Goal: Task Accomplishment & Management: Manage account settings

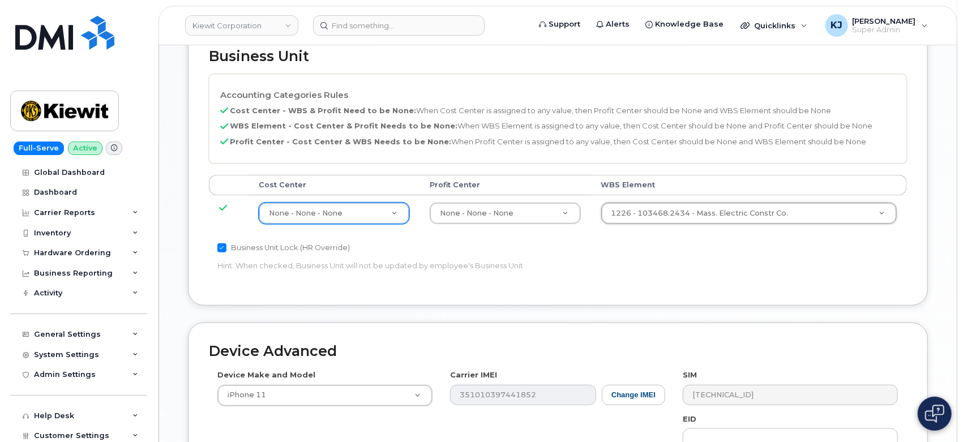
scroll to position [503, 0]
click at [224, 29] on link "Kiewit Corporation" at bounding box center [241, 25] width 113 height 20
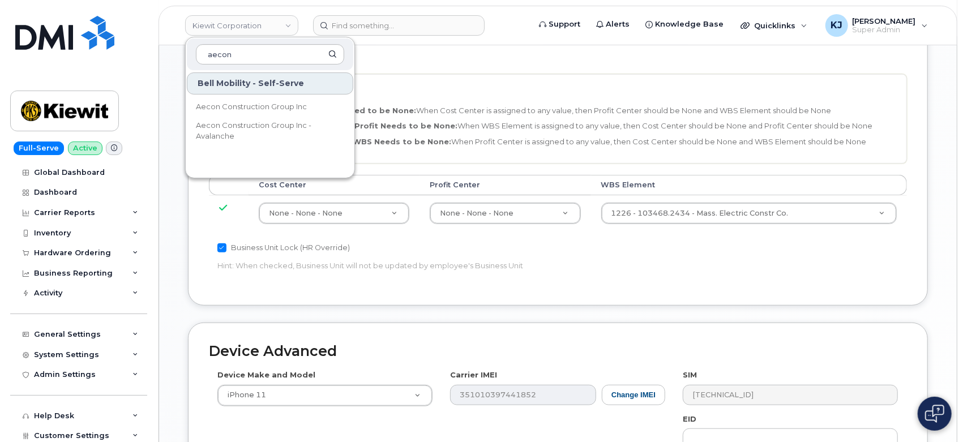
type input "aecon"
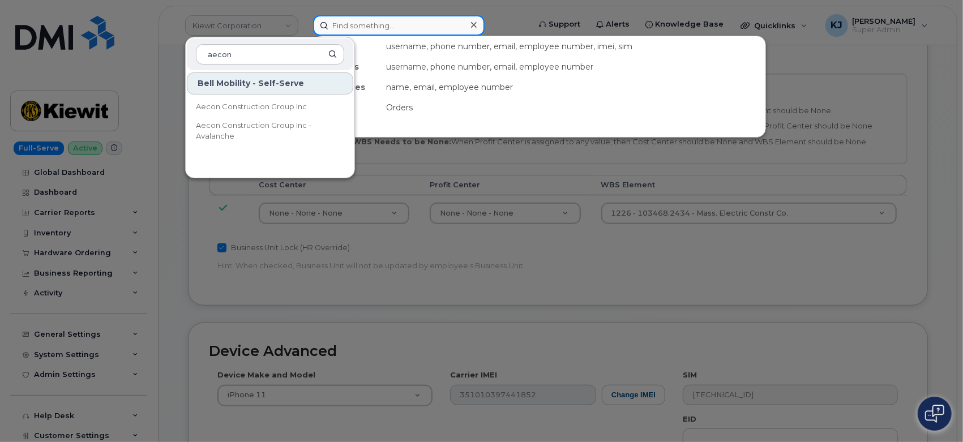
click at [360, 21] on input at bounding box center [399, 25] width 172 height 20
paste input "298492"
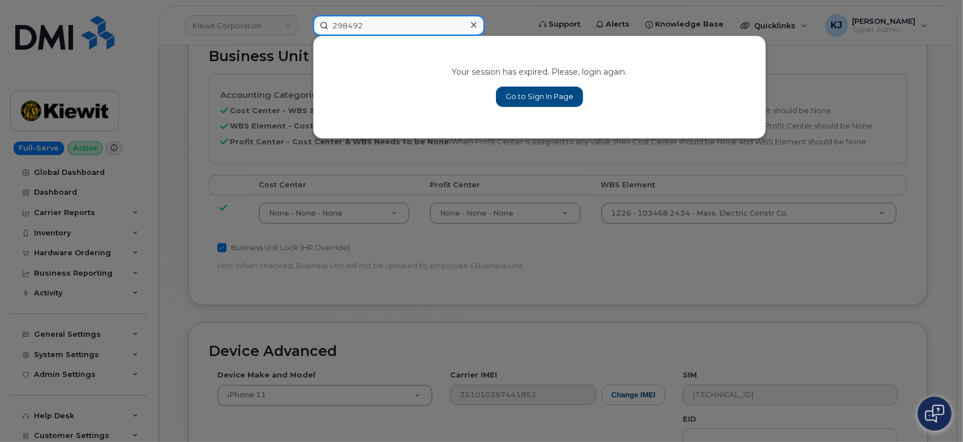
type input "298492"
click at [475, 29] on icon at bounding box center [474, 24] width 6 height 9
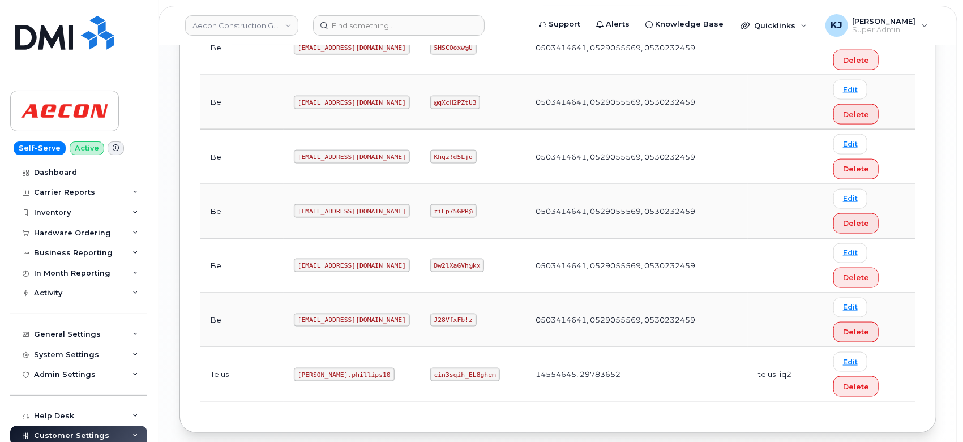
scroll to position [1065, 0]
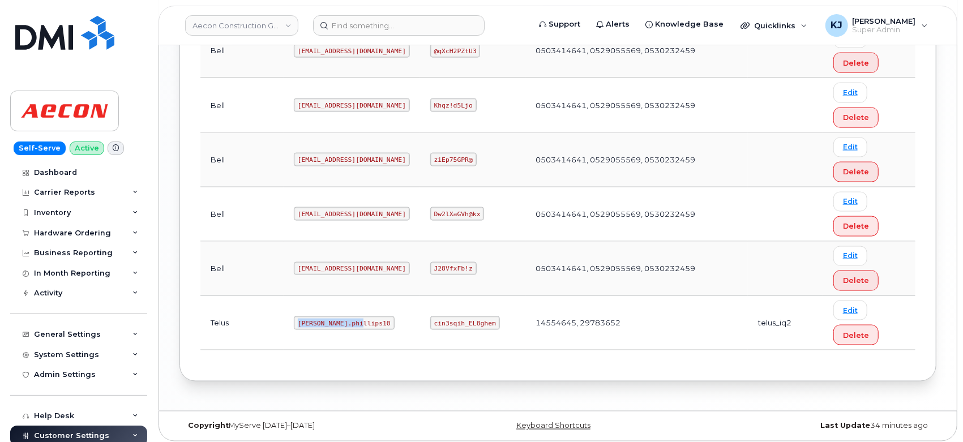
drag, startPoint x: 258, startPoint y: 314, endPoint x: 325, endPoint y: 322, distance: 67.4
click at [325, 322] on td "Taylor.phillips10" at bounding box center [352, 323] width 137 height 54
copy code "Taylor.phillips10"
drag, startPoint x: 413, startPoint y: 318, endPoint x: 468, endPoint y: 327, distance: 55.1
click at [468, 327] on td "cin3sqih_EL8ghem" at bounding box center [472, 323] width 105 height 54
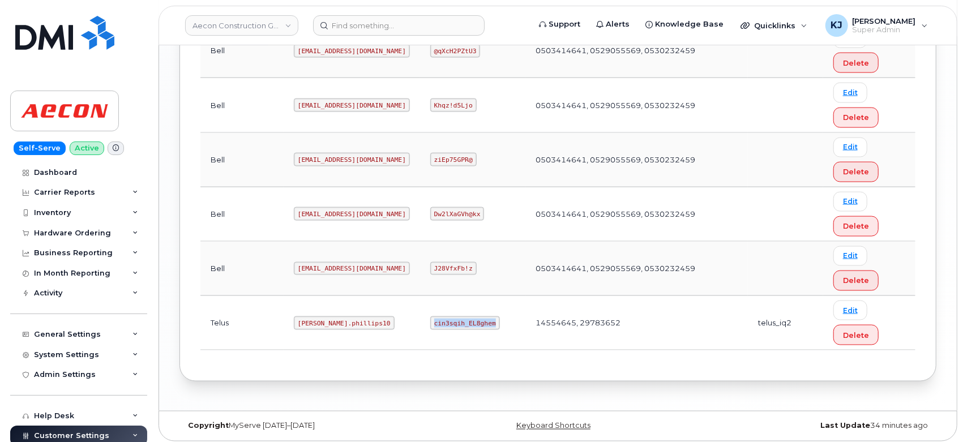
copy code "cin3sqih_EL8ghem"
drag, startPoint x: 258, startPoint y: 319, endPoint x: 319, endPoint y: 323, distance: 61.3
click at [319, 323] on code "Taylor.phillips10" at bounding box center [344, 324] width 101 height 14
copy code "Taylor.phillips10"
drag, startPoint x: 412, startPoint y: 321, endPoint x: 468, endPoint y: 319, distance: 56.1
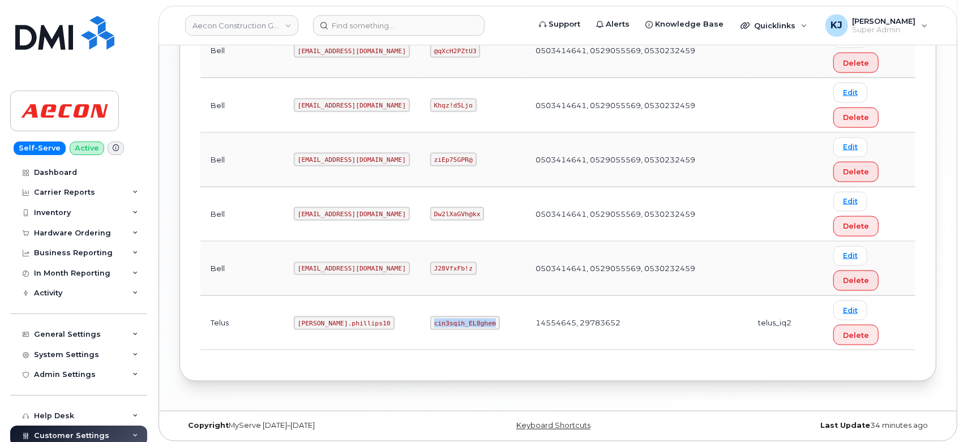
click at [468, 319] on code "cin3sqih_EL8ghem" at bounding box center [465, 324] width 70 height 14
copy code "cin3sqih_EL8ghem"
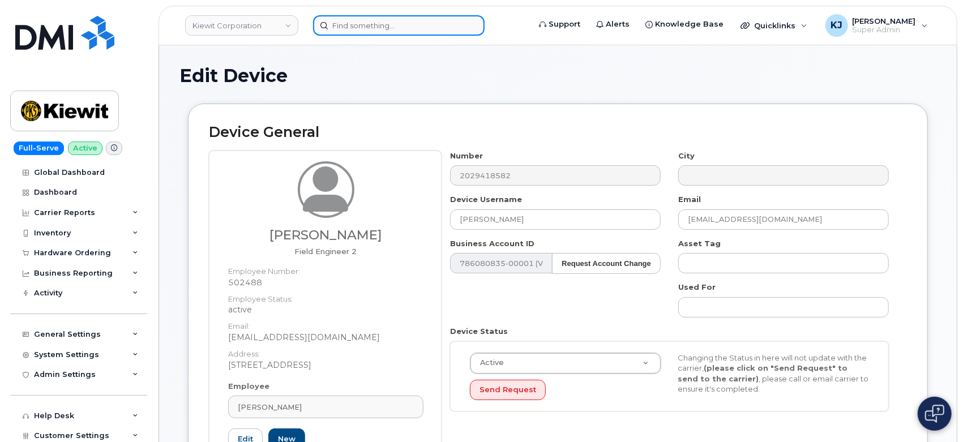
click at [399, 18] on input at bounding box center [399, 25] width 172 height 20
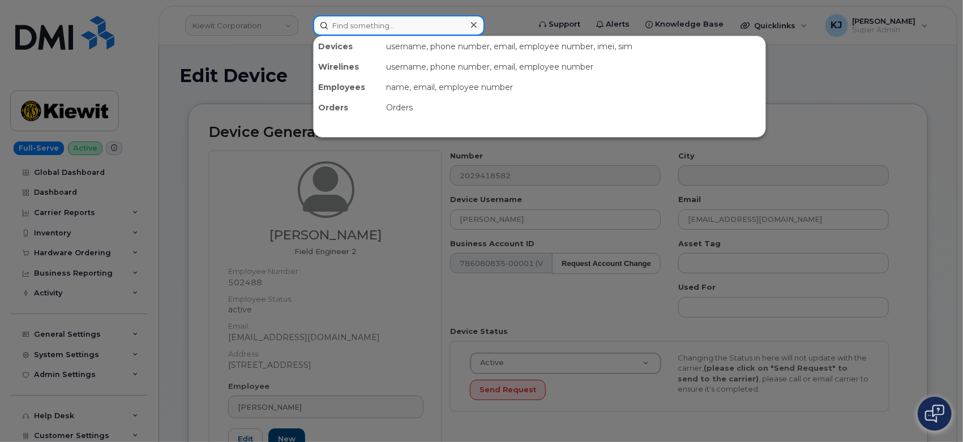
paste input "298492"
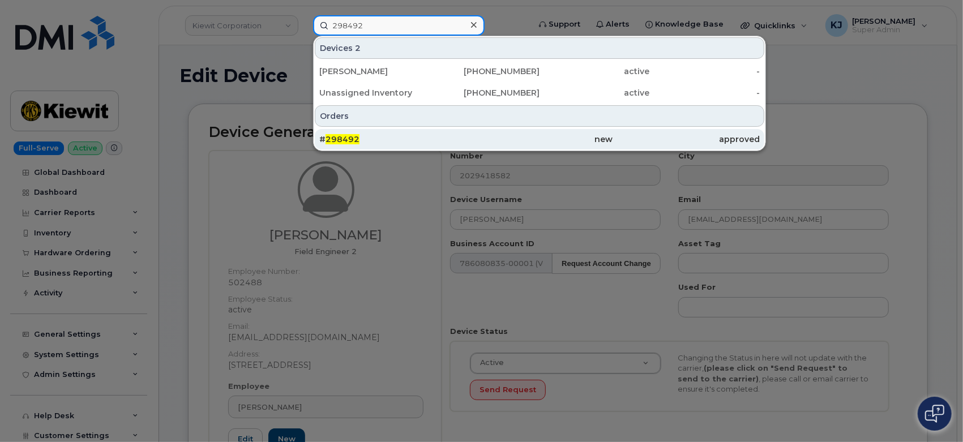
type input "298492"
click at [412, 137] on div "# 298492" at bounding box center [392, 139] width 147 height 11
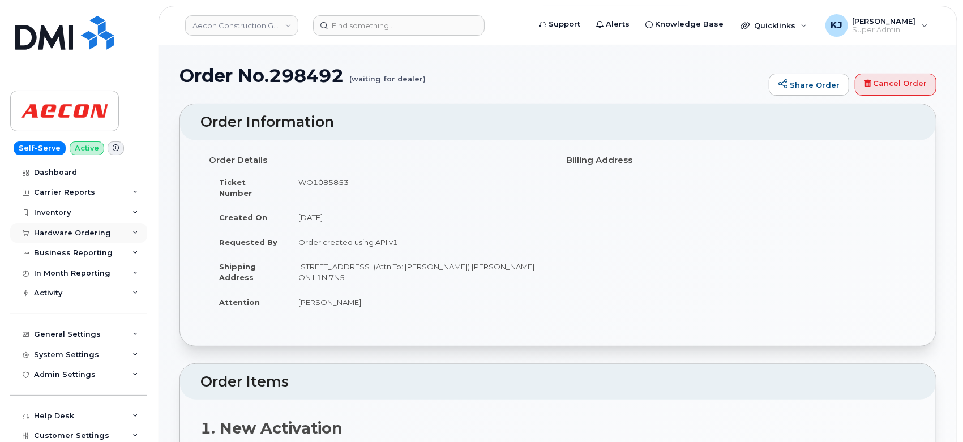
click at [70, 229] on div "Hardware Ordering" at bounding box center [72, 233] width 77 height 9
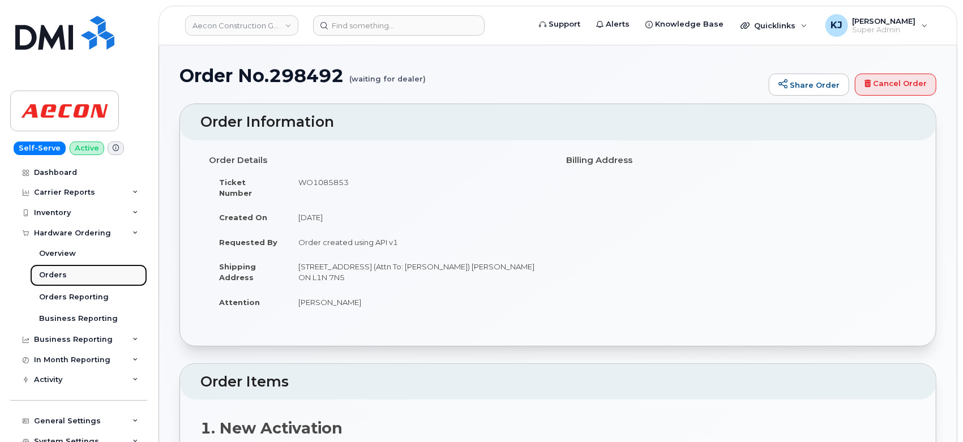
click at [75, 271] on link "Orders" at bounding box center [88, 276] width 117 height 22
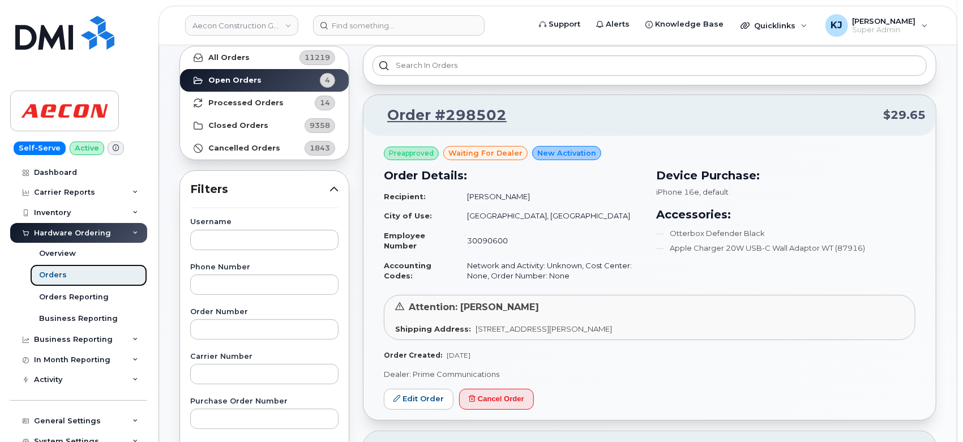
scroll to position [63, 0]
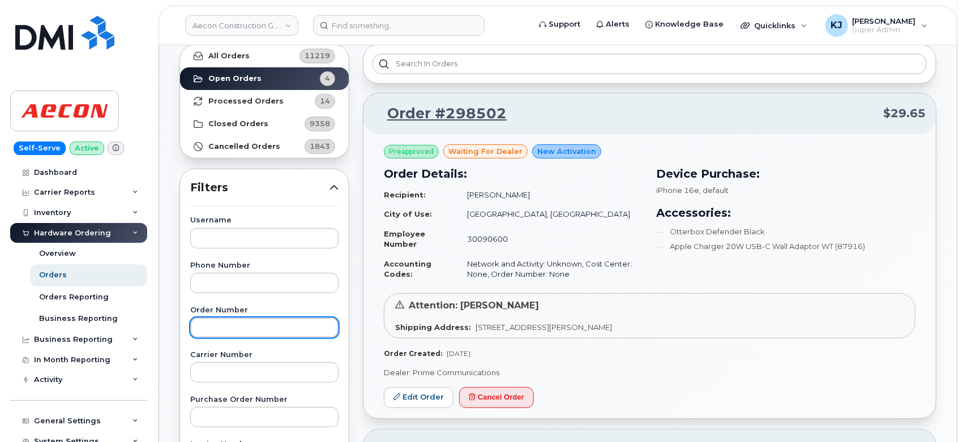
click at [262, 326] on input "text" at bounding box center [264, 328] width 148 height 20
paste input "298492"
type input "298492"
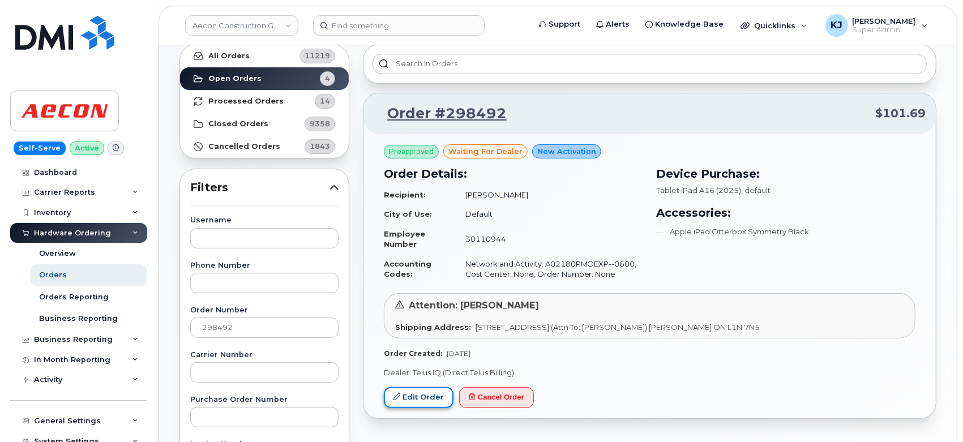
click at [422, 396] on link "Edit Order" at bounding box center [419, 397] width 70 height 21
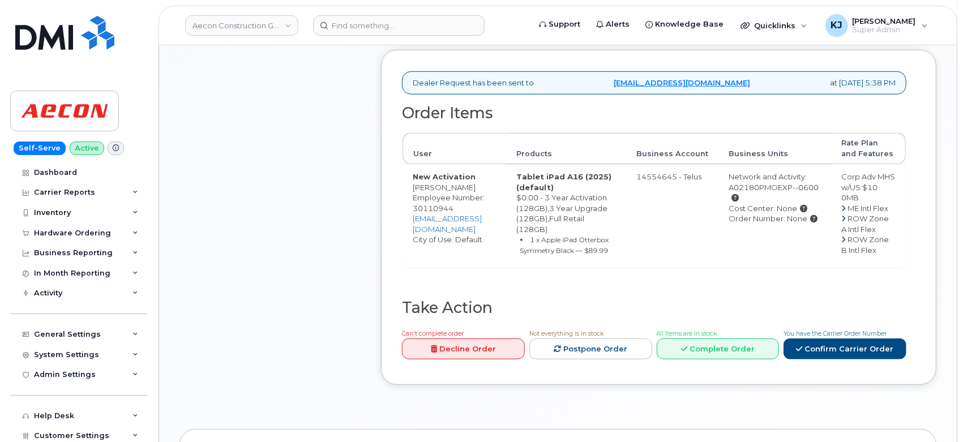
scroll to position [377, 0]
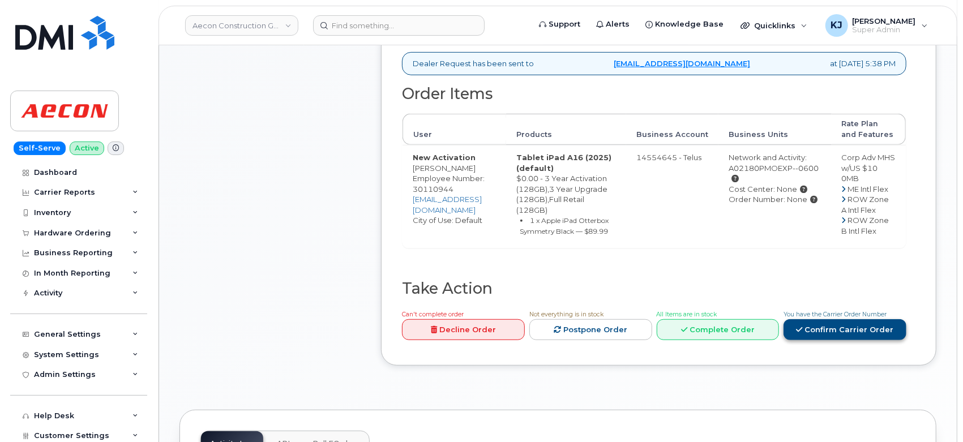
click at [838, 319] on link "Confirm Carrier Order" at bounding box center [845, 329] width 123 height 21
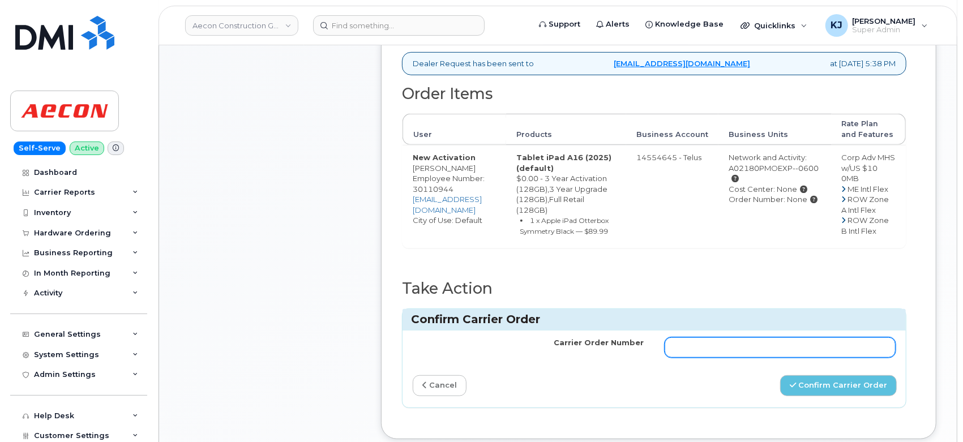
click at [724, 338] on input "Carrier Order Number" at bounding box center [781, 348] width 232 height 20
paste input "TL60020505"
type input "TL60020505"
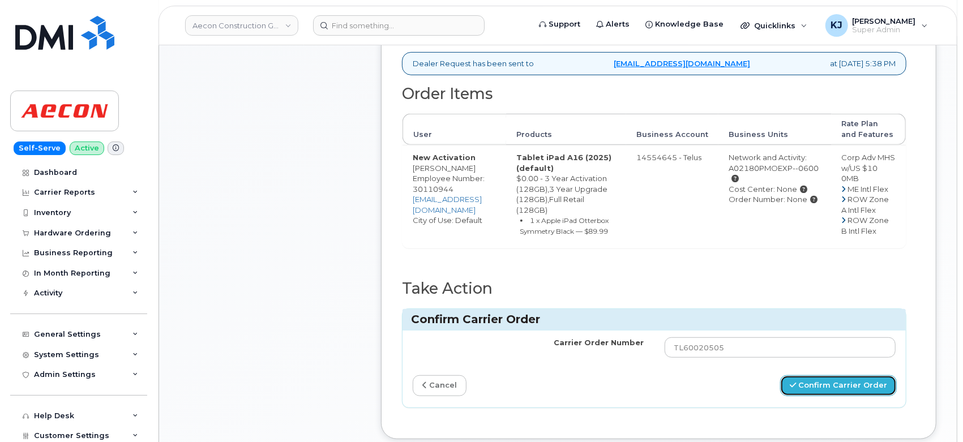
click at [808, 376] on button "Confirm Carrier Order" at bounding box center [838, 386] width 117 height 21
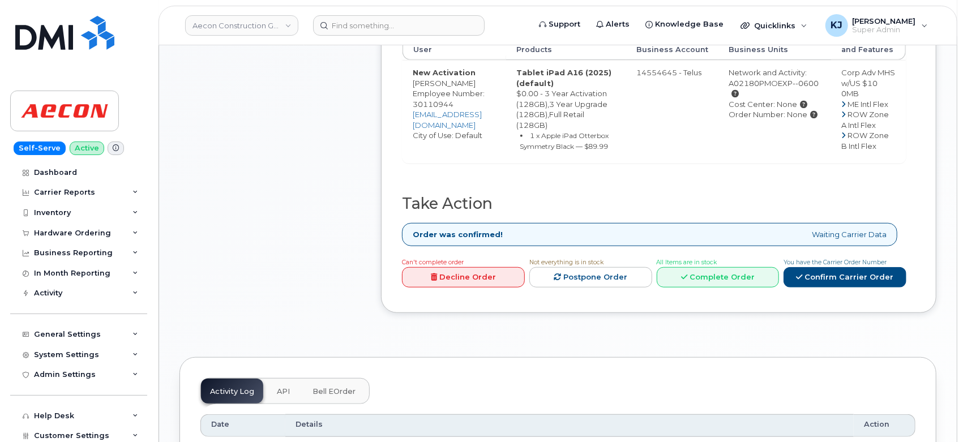
scroll to position [440, 0]
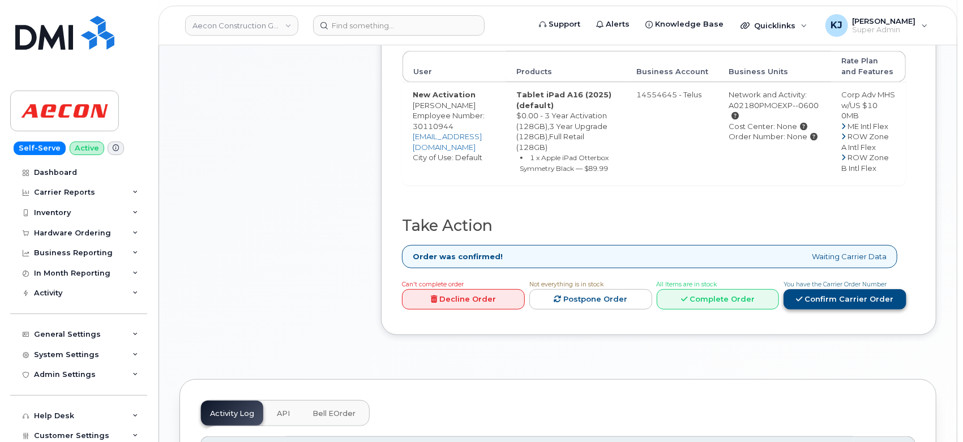
click at [878, 289] on link "Confirm Carrier Order" at bounding box center [845, 299] width 123 height 21
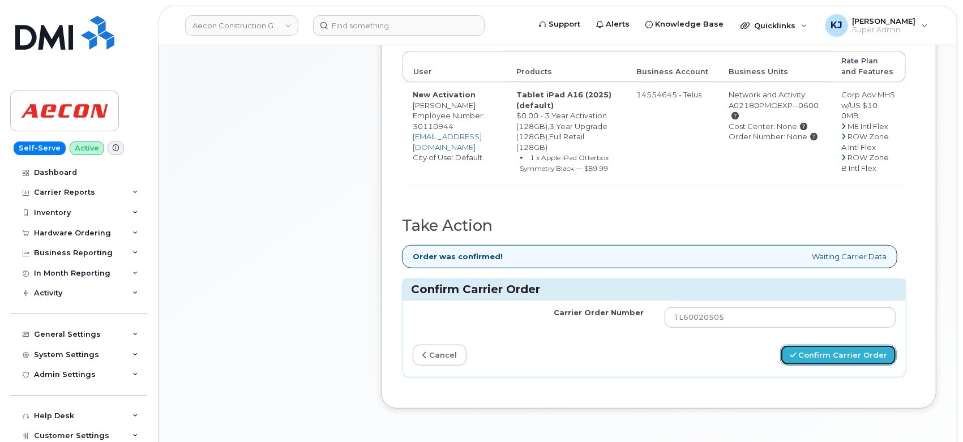
click at [839, 345] on button "Confirm Carrier Order" at bounding box center [838, 355] width 117 height 21
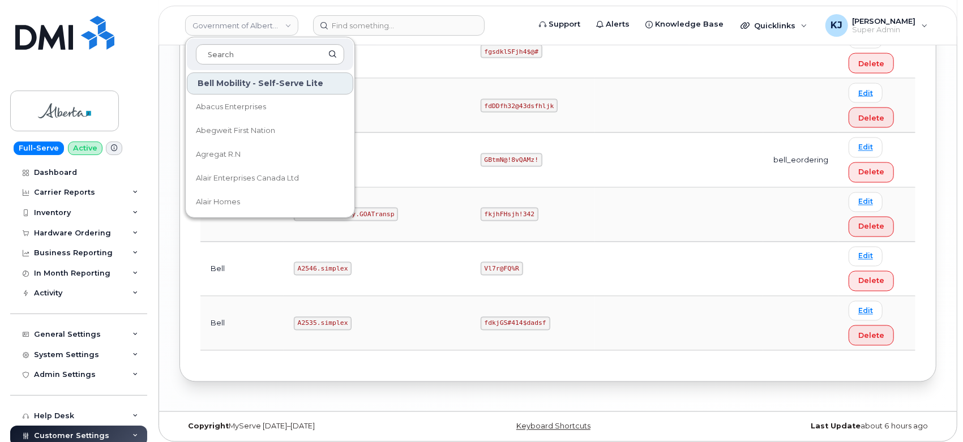
scroll to position [399, 0]
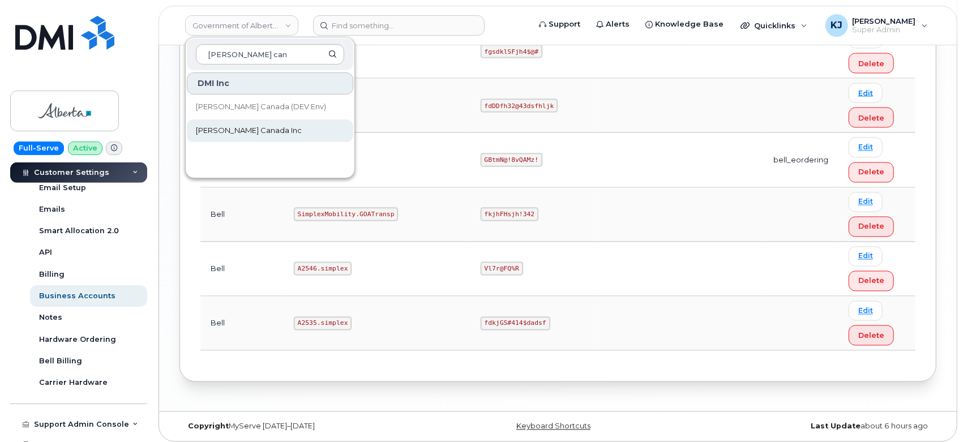
type input "[PERSON_NAME] can"
click at [257, 127] on span "[PERSON_NAME] Canada Inc" at bounding box center [249, 130] width 106 height 11
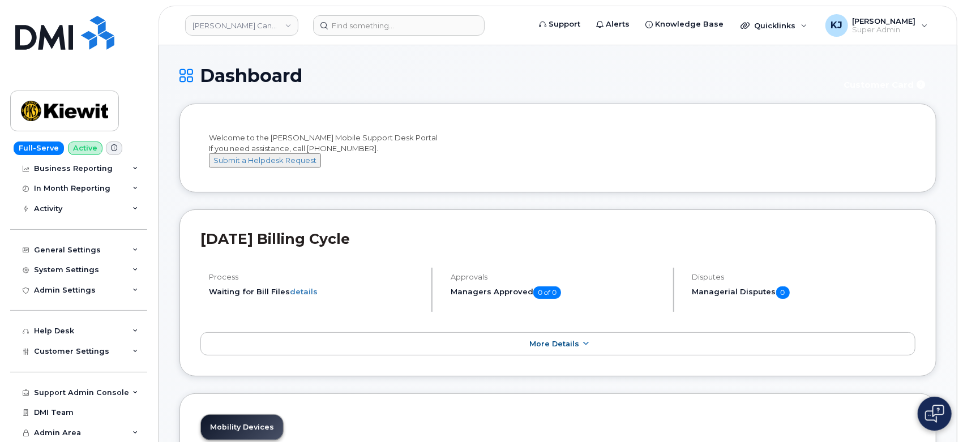
scroll to position [126, 0]
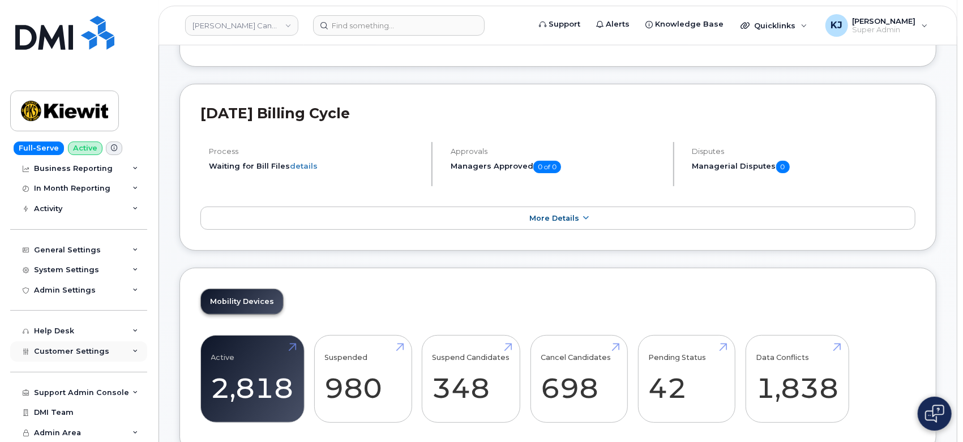
click at [85, 351] on span "Customer Settings" at bounding box center [71, 351] width 75 height 8
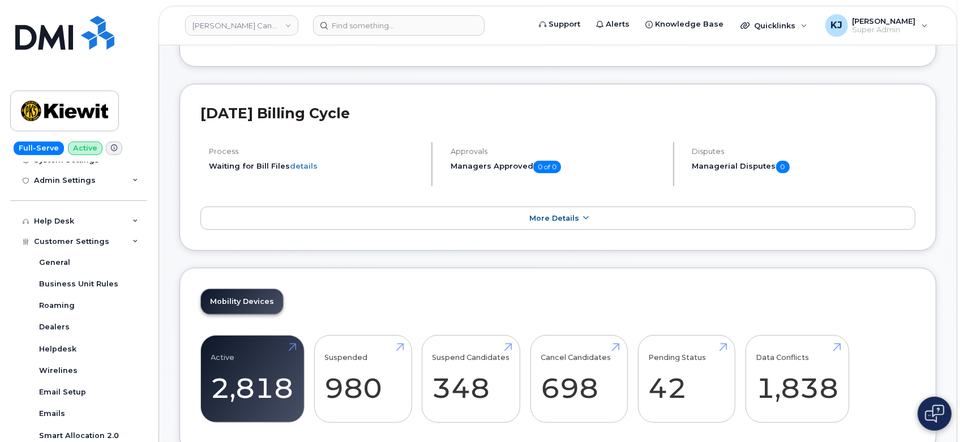
scroll to position [357, 0]
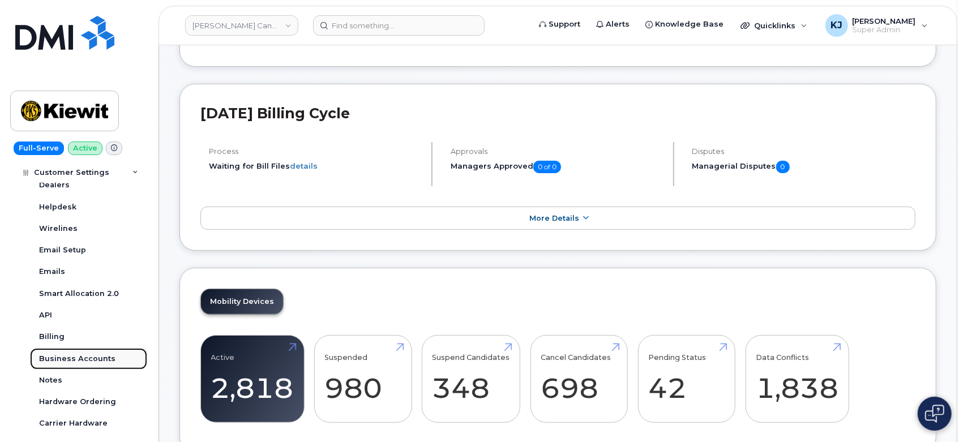
click at [86, 357] on div "Business Accounts" at bounding box center [77, 359] width 76 height 10
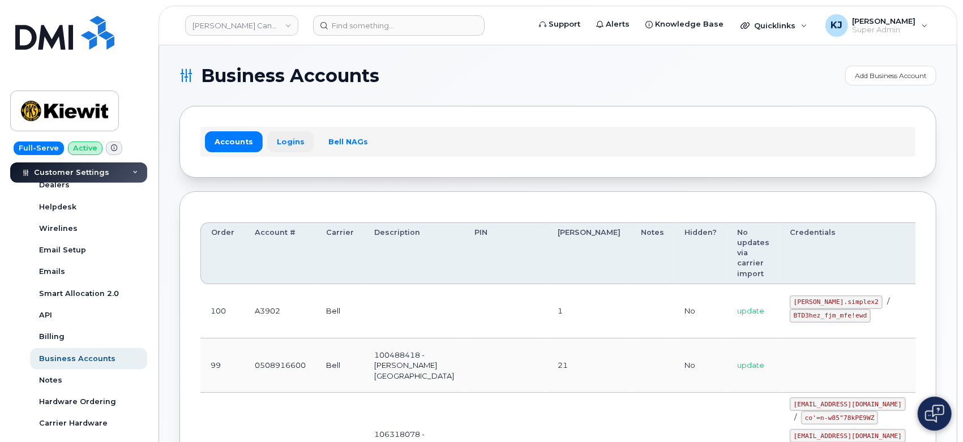
click at [292, 144] on link "Logins" at bounding box center [290, 141] width 47 height 20
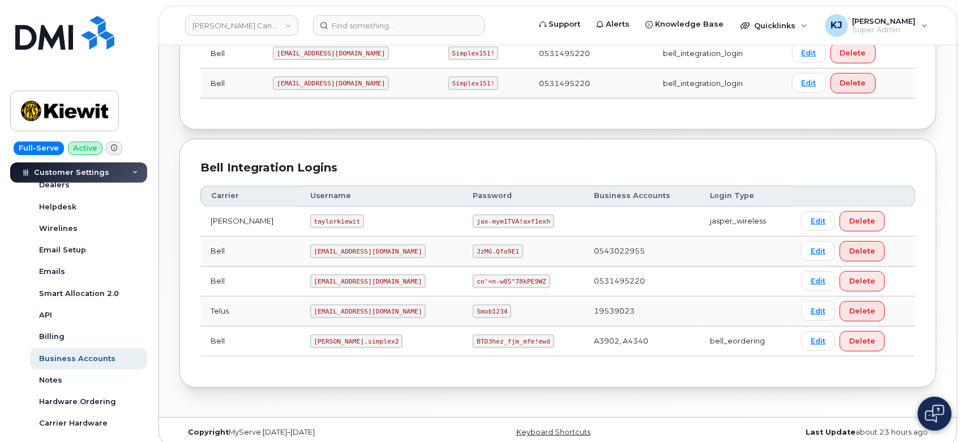
scroll to position [214, 0]
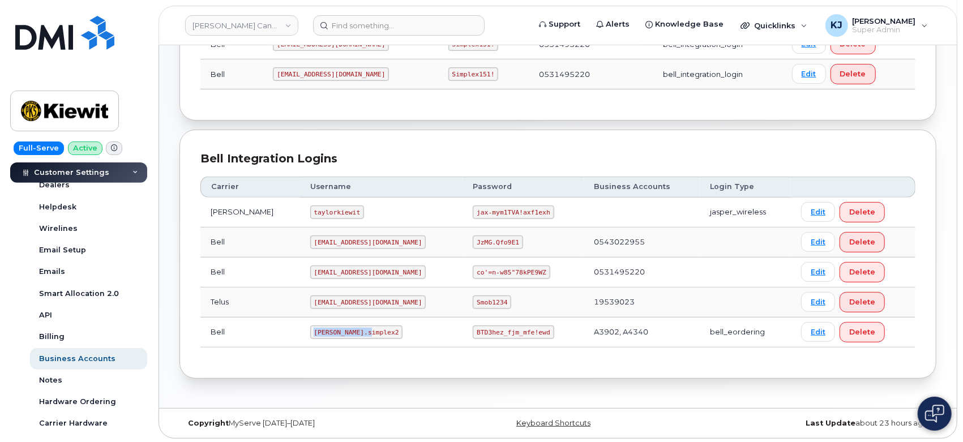
drag, startPoint x: 295, startPoint y: 329, endPoint x: 356, endPoint y: 334, distance: 61.9
click at [356, 334] on td "kiewit.simplex2" at bounding box center [381, 333] width 163 height 30
drag, startPoint x: 441, startPoint y: 330, endPoint x: 515, endPoint y: 331, distance: 73.7
click at [517, 331] on td "BTD3hez_fjm_mfe!ewd" at bounding box center [523, 333] width 121 height 30
copy code "BTD3hez_fjm_mfe!ewd"
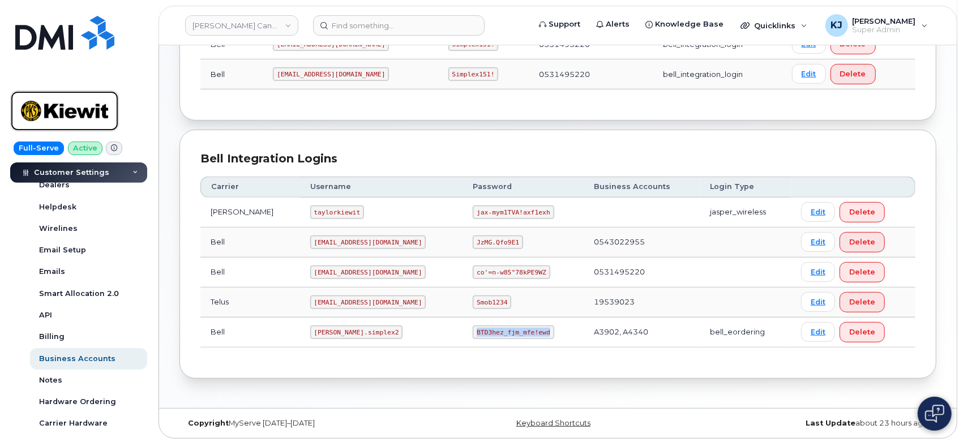
click at [85, 104] on img at bounding box center [64, 111] width 87 height 33
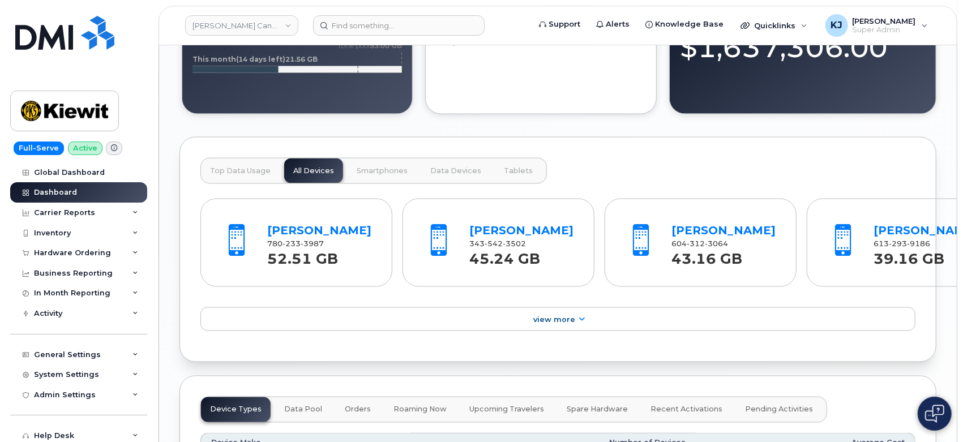
scroll to position [1196, 0]
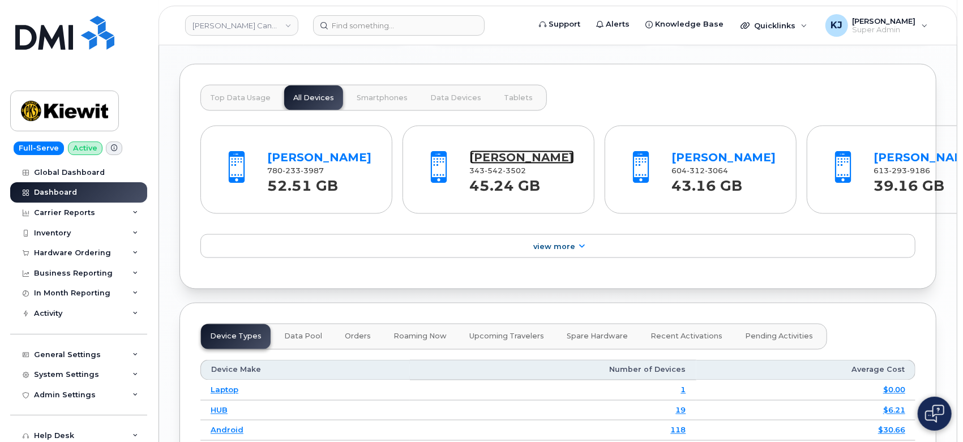
click at [476, 164] on link "[PERSON_NAME]" at bounding box center [522, 158] width 104 height 14
click at [88, 252] on div "Hardware Ordering" at bounding box center [72, 253] width 77 height 9
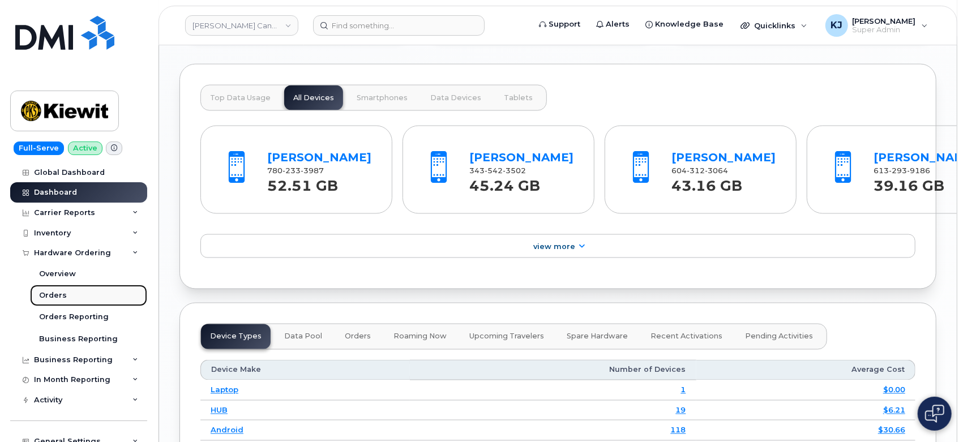
click at [84, 295] on link "Orders" at bounding box center [88, 296] width 117 height 22
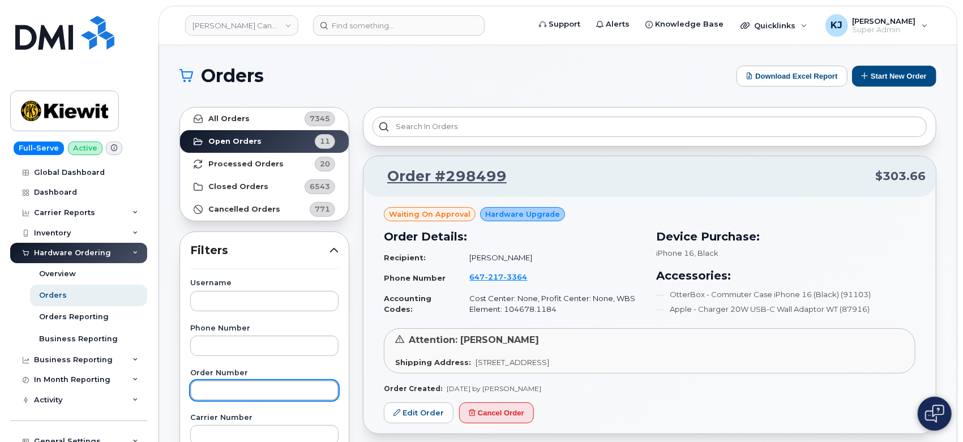
click at [246, 381] on input "text" at bounding box center [264, 391] width 148 height 20
paste input "298214"
type input "298214"
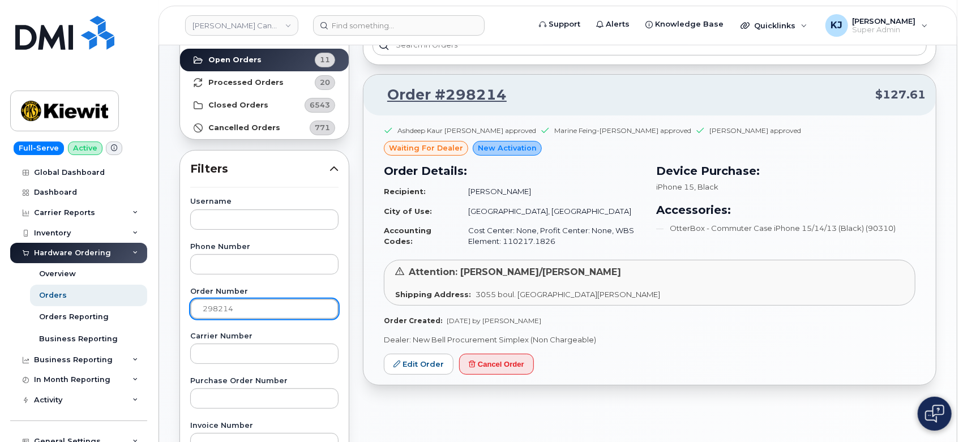
scroll to position [189, 0]
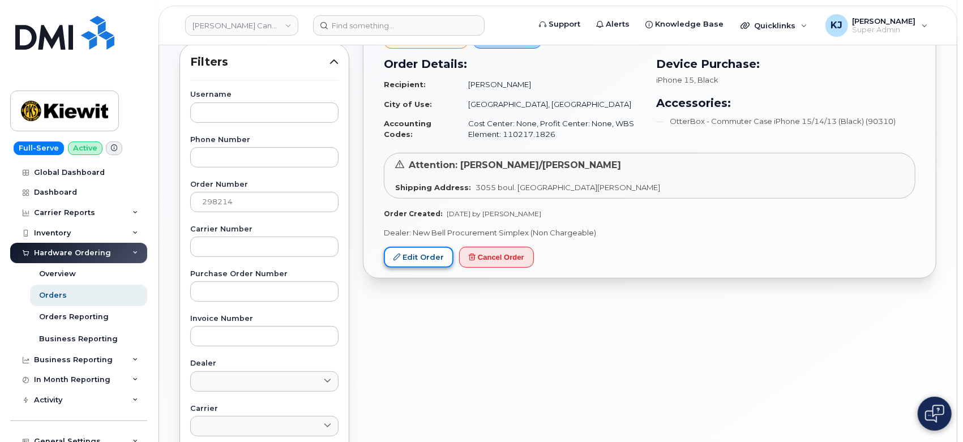
click at [430, 255] on link "Edit Order" at bounding box center [419, 257] width 70 height 21
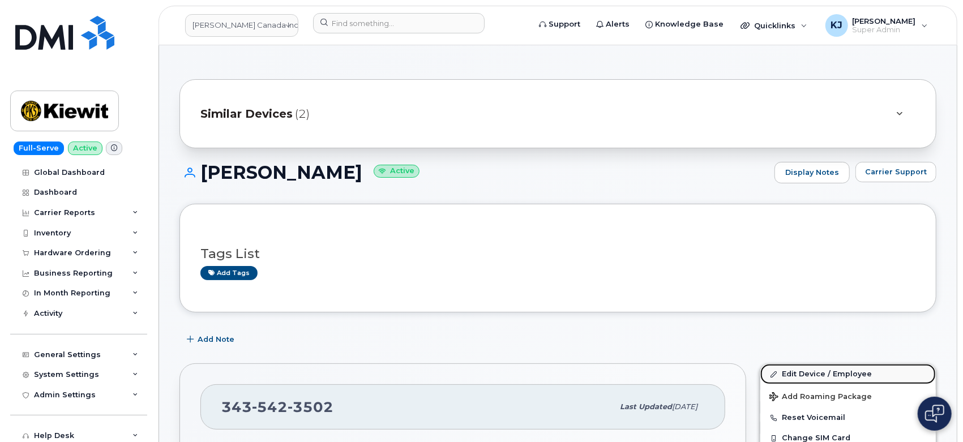
click at [808, 374] on link "Edit Device / Employee" at bounding box center [849, 374] width 176 height 20
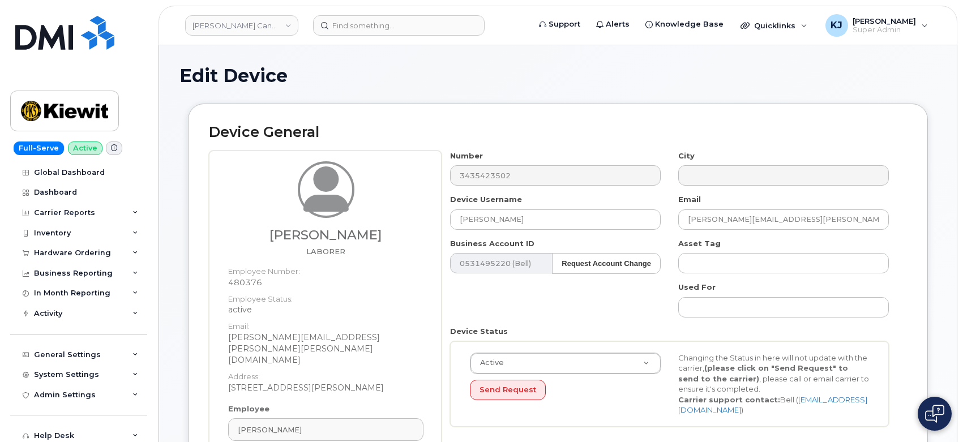
select select "14059"
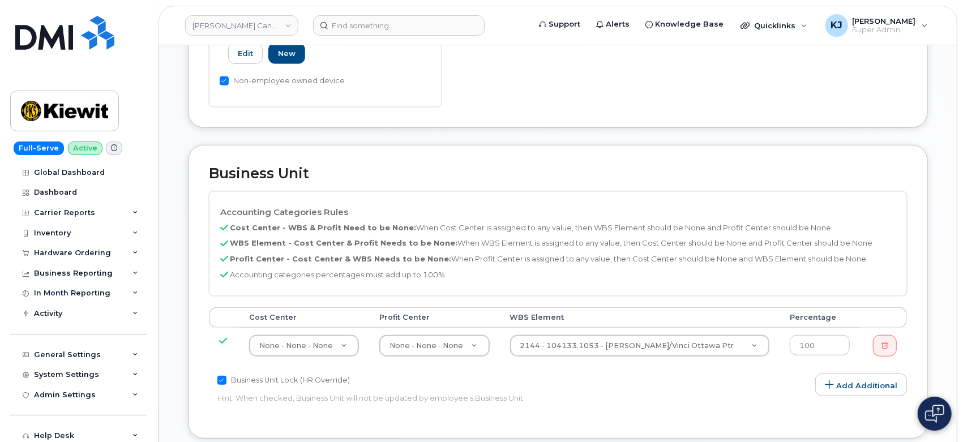
scroll to position [566, 0]
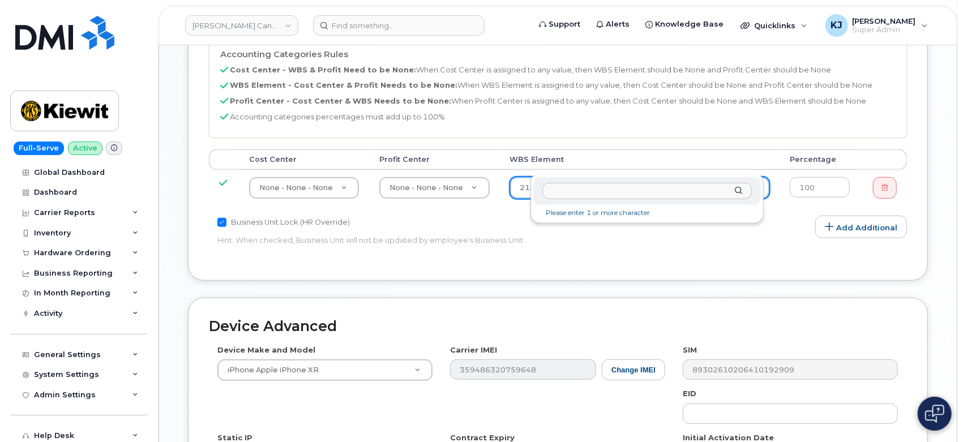
drag, startPoint x: 586, startPoint y: 173, endPoint x: 580, endPoint y: 168, distance: 8.0
type input "110217.1826"
drag, startPoint x: 597, startPoint y: 192, endPoint x: 271, endPoint y: 188, distance: 326.3
click at [271, 189] on body "Kiewit Canada Inc Support Alerts Knowledge Base Quicklinks Suspend / Cancel Dev…" at bounding box center [481, 35] width 963 height 1202
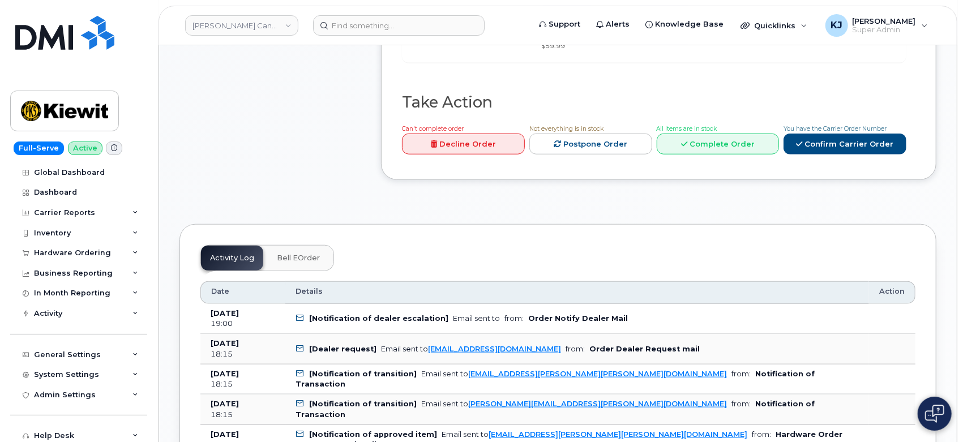
scroll to position [566, 0]
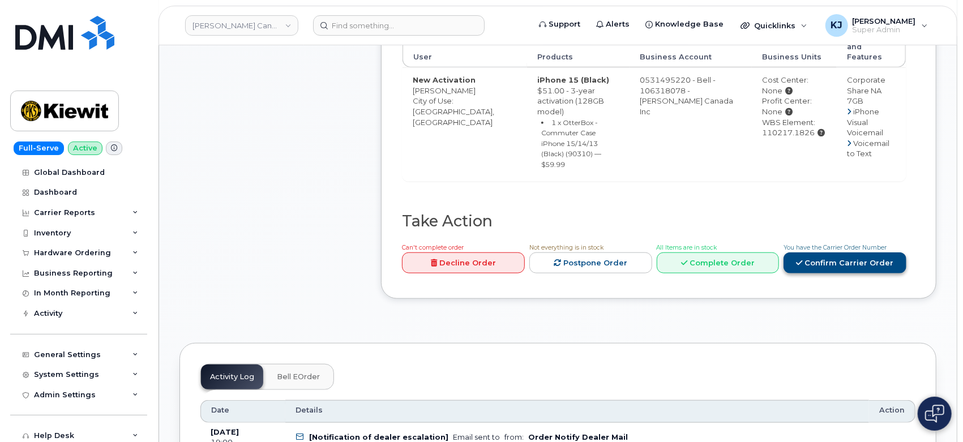
click at [856, 253] on link "Confirm Carrier Order" at bounding box center [845, 263] width 123 height 21
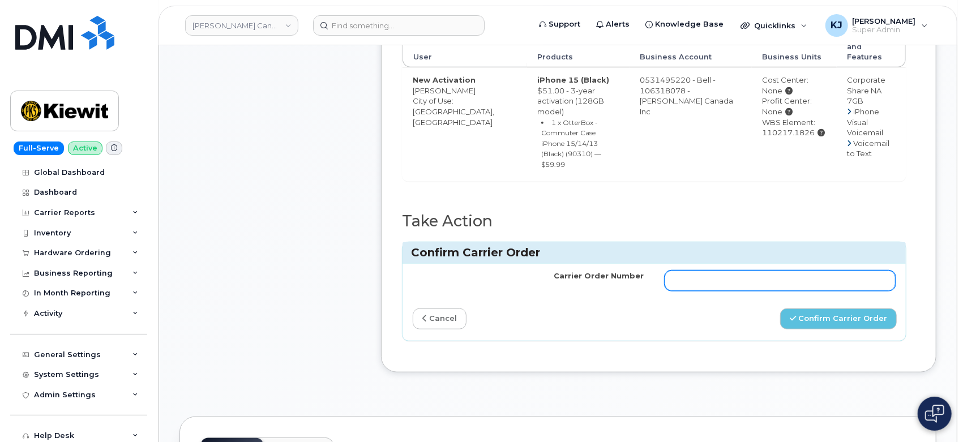
click at [817, 271] on input "Carrier Order Number" at bounding box center [781, 281] width 232 height 20
paste input "3006867"
type input "3006867"
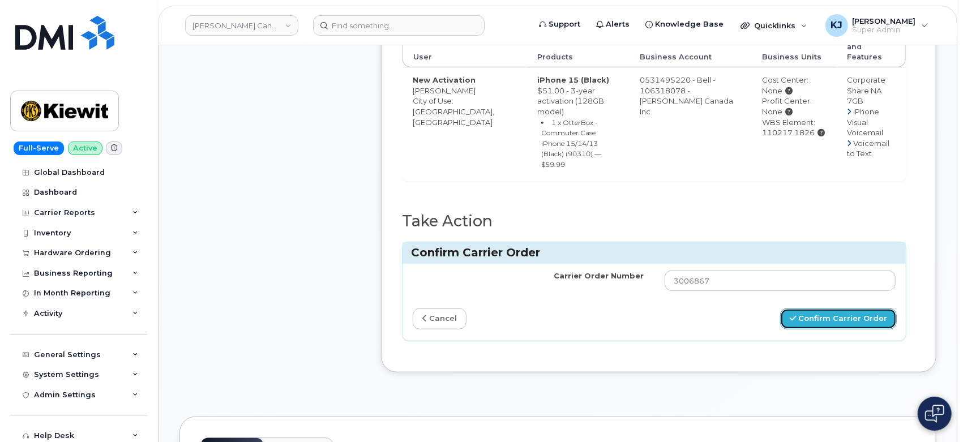
click at [872, 309] on button "Confirm Carrier Order" at bounding box center [838, 319] width 117 height 21
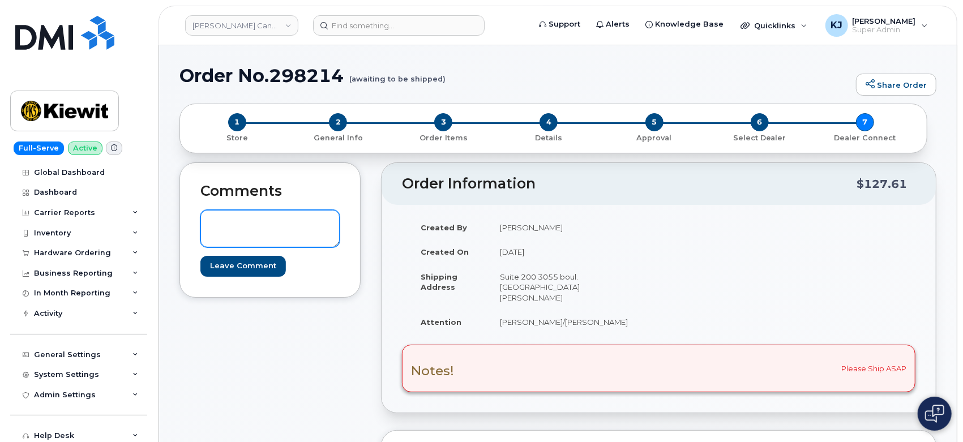
click at [273, 224] on textarea at bounding box center [270, 228] width 139 height 37
type textarea "a"
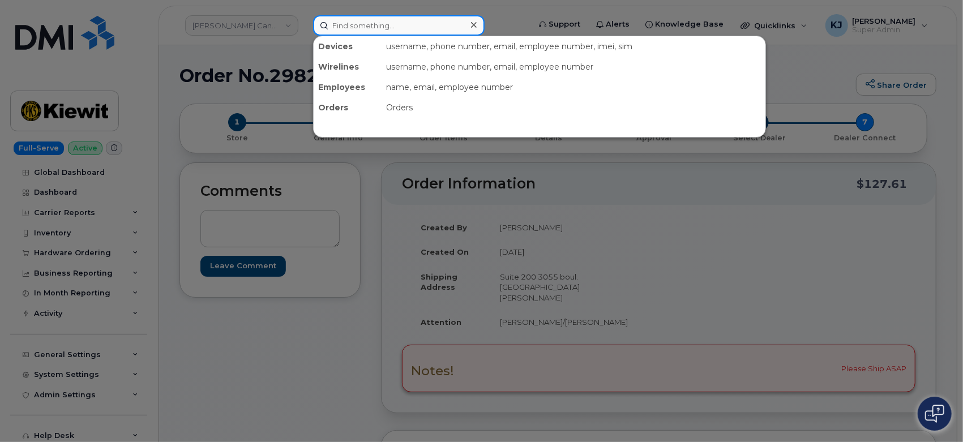
click at [369, 29] on input at bounding box center [399, 25] width 172 height 20
paste input "202-941-8582"
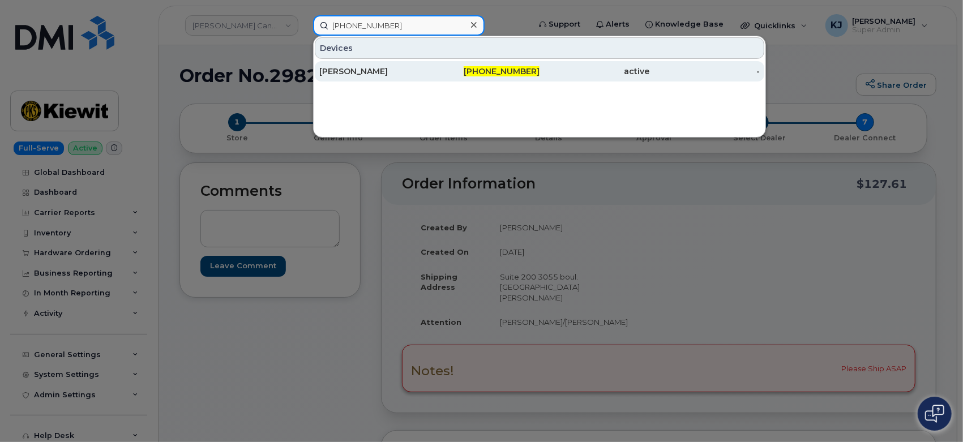
type input "202-941-8582"
click at [389, 75] on div "EMLEN BROWN" at bounding box center [374, 71] width 110 height 11
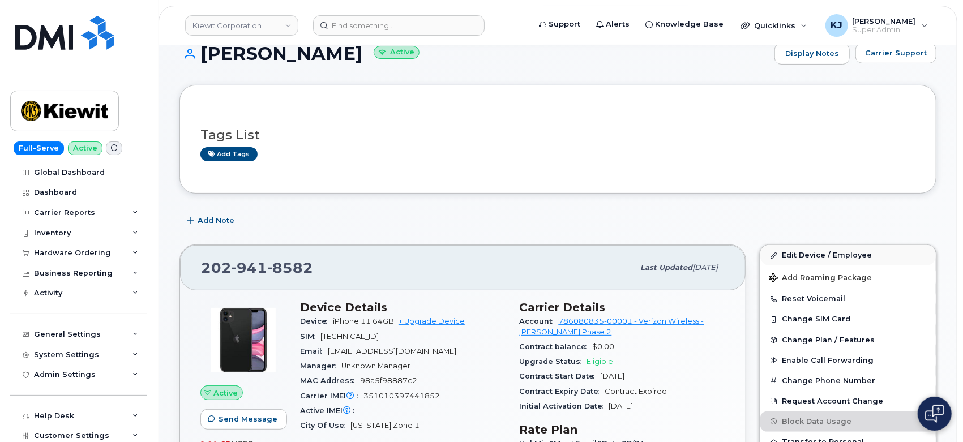
scroll to position [126, 0]
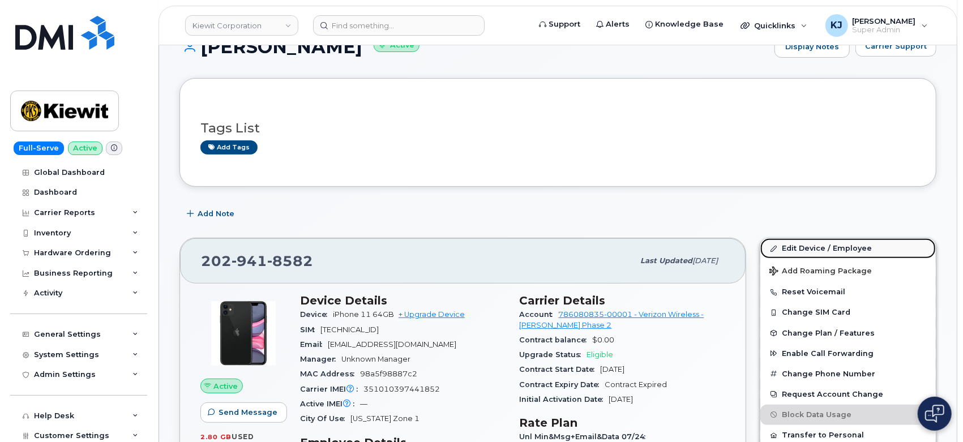
click at [790, 244] on link "Edit Device / Employee" at bounding box center [849, 248] width 176 height 20
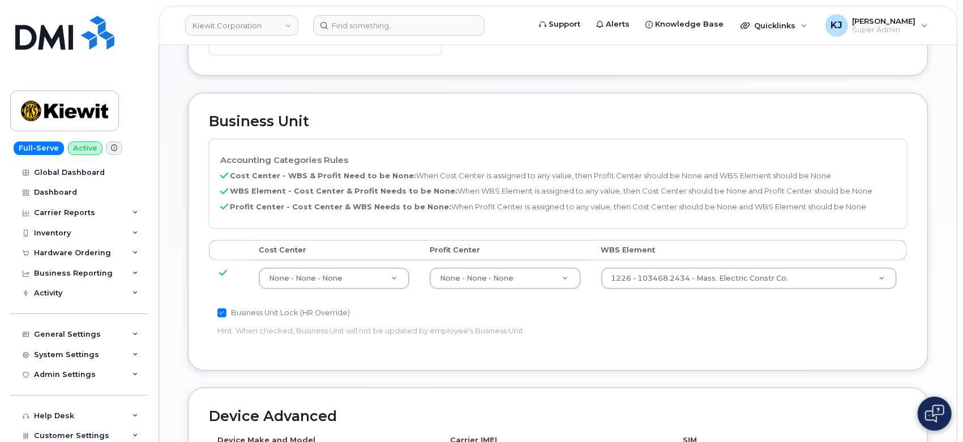
scroll to position [440, 0]
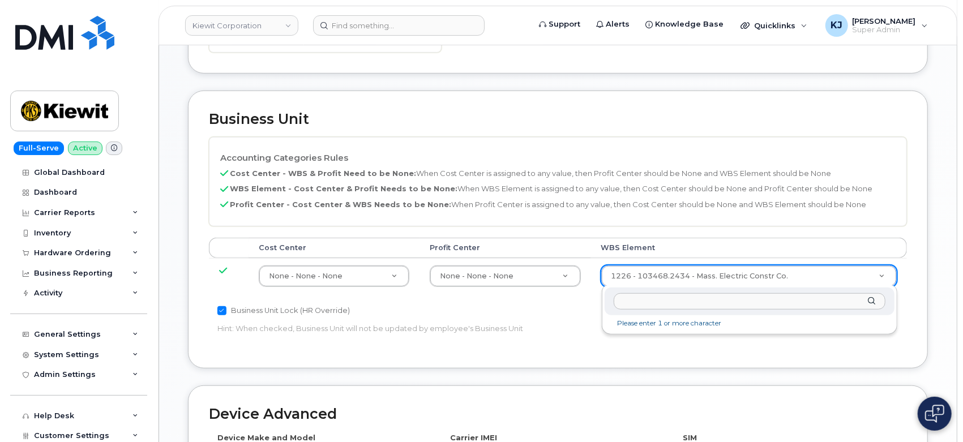
click at [675, 304] on input "text" at bounding box center [749, 301] width 271 height 16
type input "106053.1141"
type input "35643606"
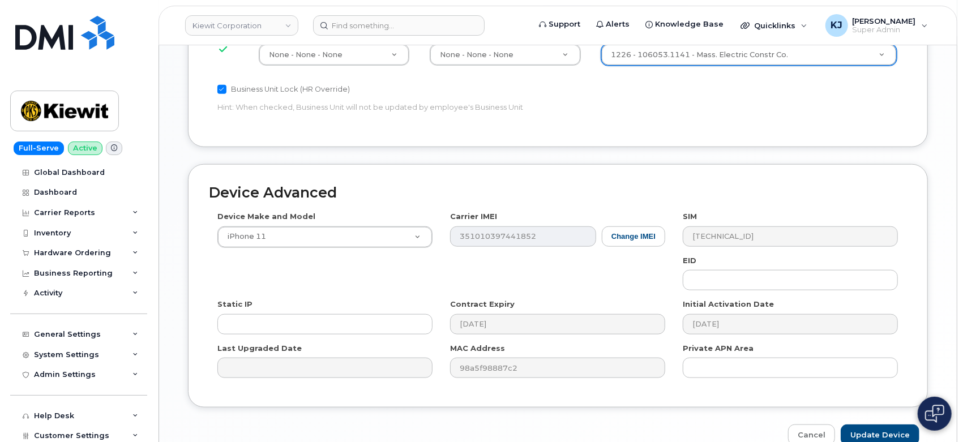
scroll to position [720, 0]
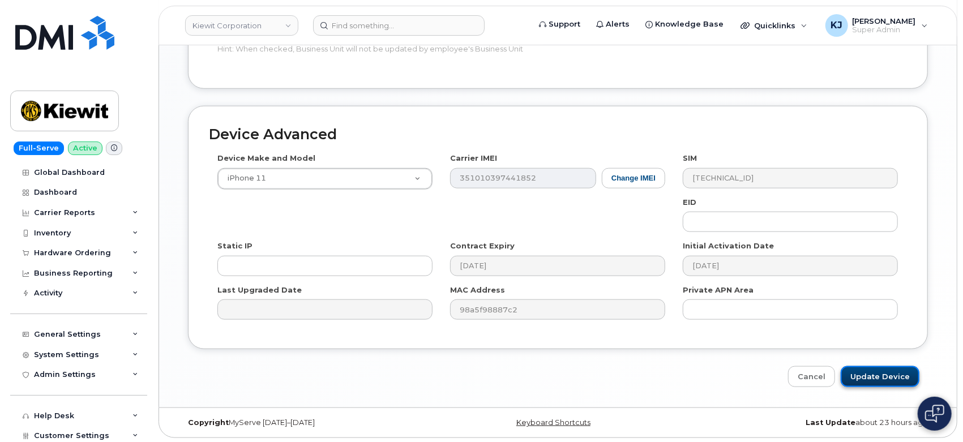
click at [887, 373] on input "Update Device" at bounding box center [880, 376] width 79 height 21
type input "Saving..."
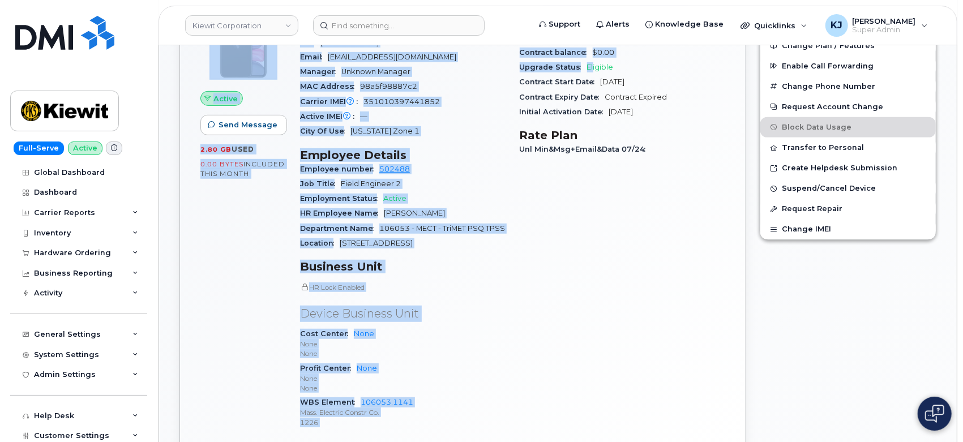
scroll to position [314, 0]
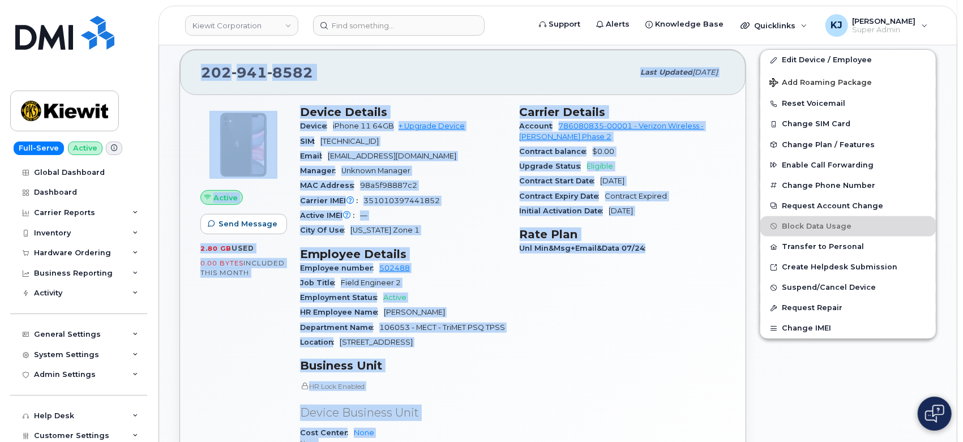
drag, startPoint x: 201, startPoint y: 167, endPoint x: 676, endPoint y: 257, distance: 483.8
copy div "LOREM IPSUM Dolors Ametcon Adipi Elitsed Doeiusm Temp Inci Utl etdo Mag Aliq 71…"
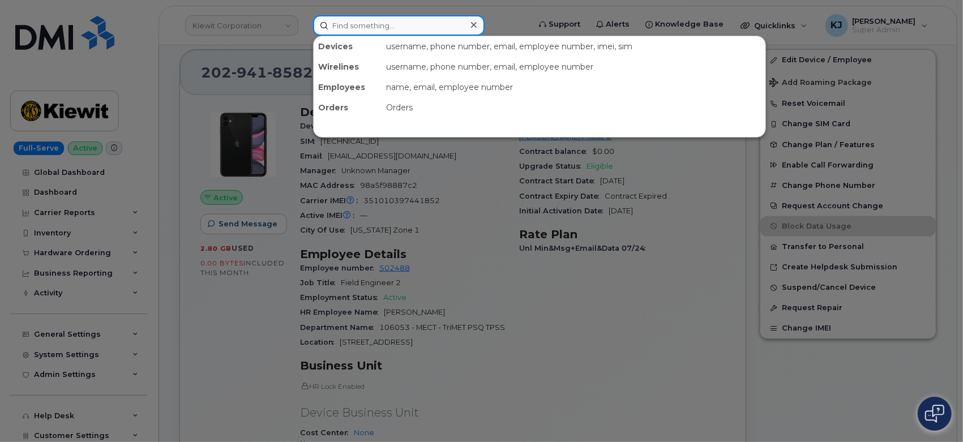
click at [415, 26] on input at bounding box center [399, 25] width 172 height 20
paste input "5712165779"
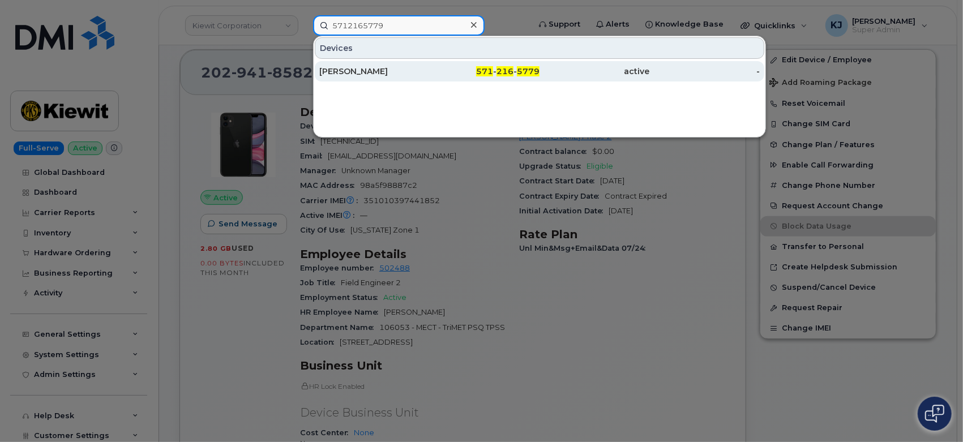
type input "5712165779"
click at [420, 71] on div "[PERSON_NAME]" at bounding box center [374, 71] width 110 height 11
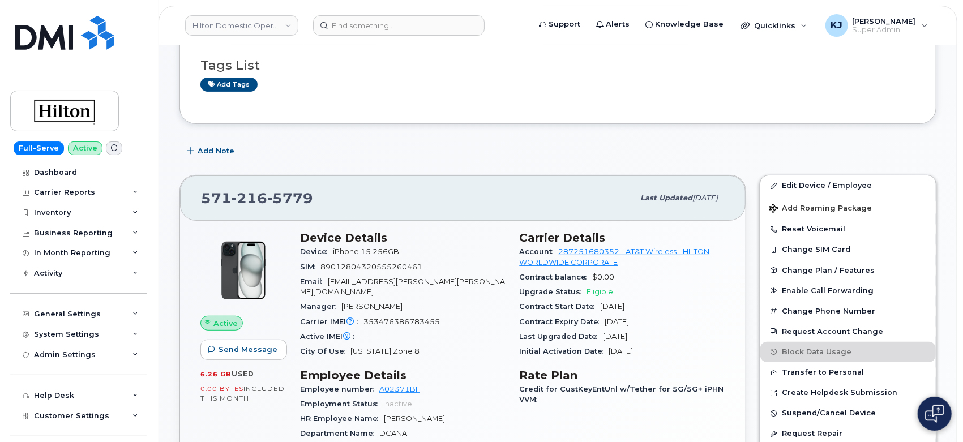
scroll to position [314, 0]
